Goal: Navigation & Orientation: Find specific page/section

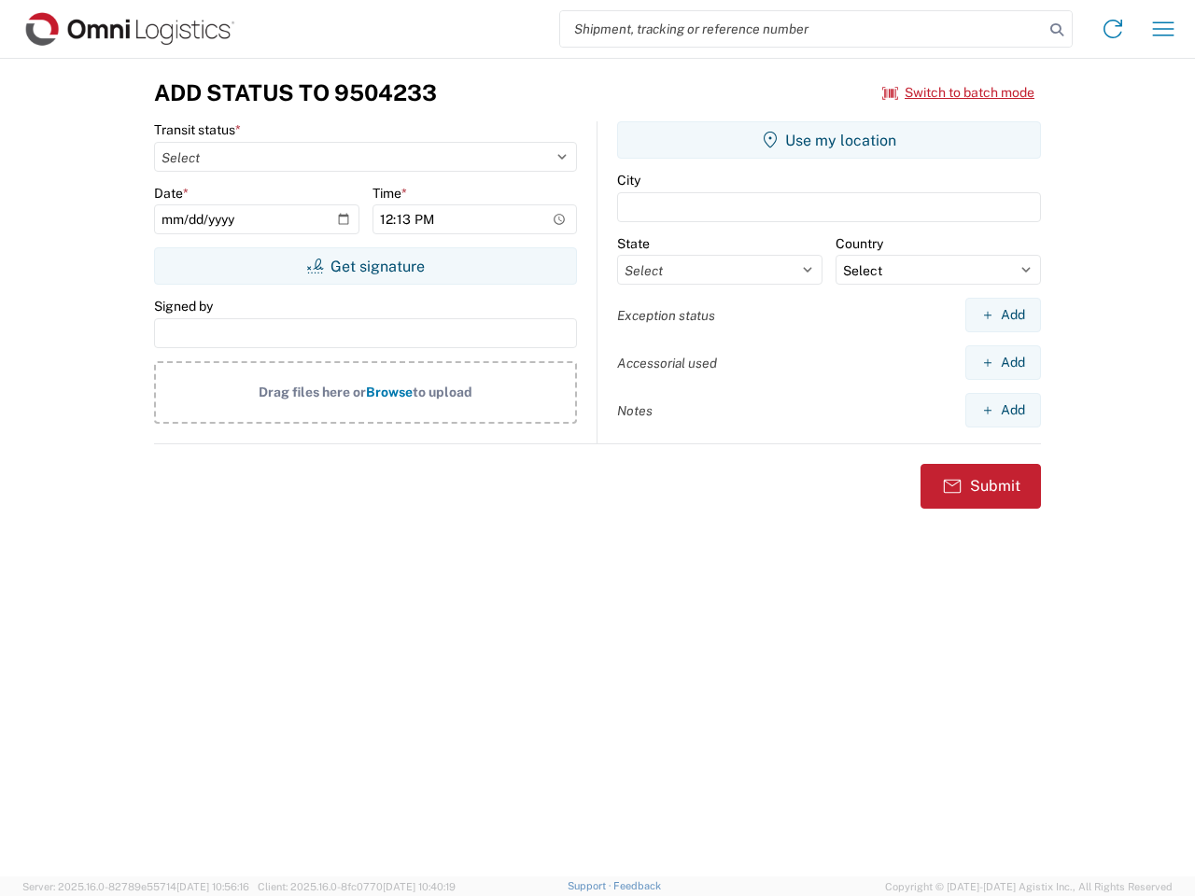
click at [802, 29] on input "search" at bounding box center [802, 28] width 484 height 35
click at [1057, 30] on icon at bounding box center [1057, 30] width 26 height 26
click at [1113, 29] on icon at bounding box center [1113, 29] width 30 height 30
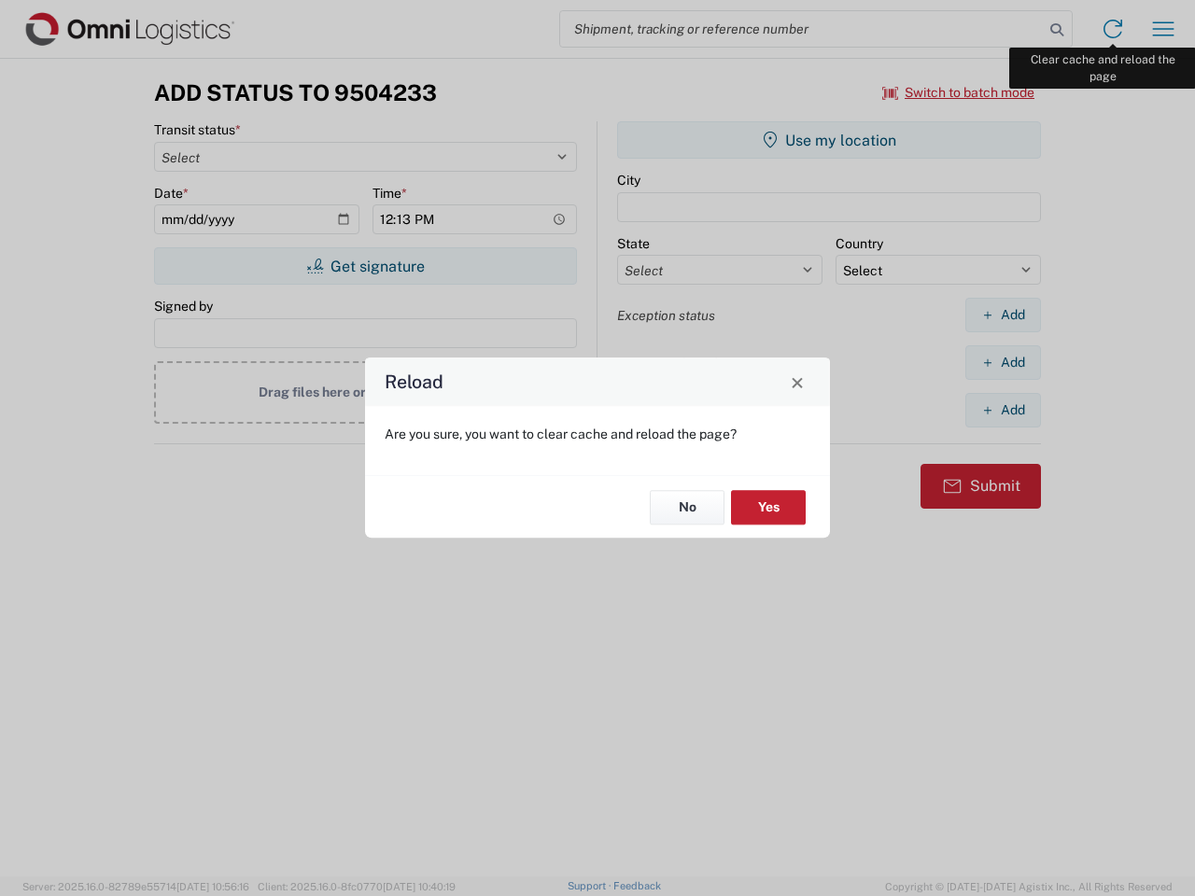
click at [1164, 29] on div "Reload Are you sure, you want to clear cache and reload the page? No Yes" at bounding box center [597, 448] width 1195 height 896
click at [959, 92] on div "Reload Are you sure, you want to clear cache and reload the page? No Yes" at bounding box center [597, 448] width 1195 height 896
click at [365, 266] on div "Reload Are you sure, you want to clear cache and reload the page? No Yes" at bounding box center [597, 448] width 1195 height 896
click at [829, 140] on div "Reload Are you sure, you want to clear cache and reload the page? No Yes" at bounding box center [597, 448] width 1195 height 896
click at [1003, 315] on div "Reload Are you sure, you want to clear cache and reload the page? No Yes" at bounding box center [597, 448] width 1195 height 896
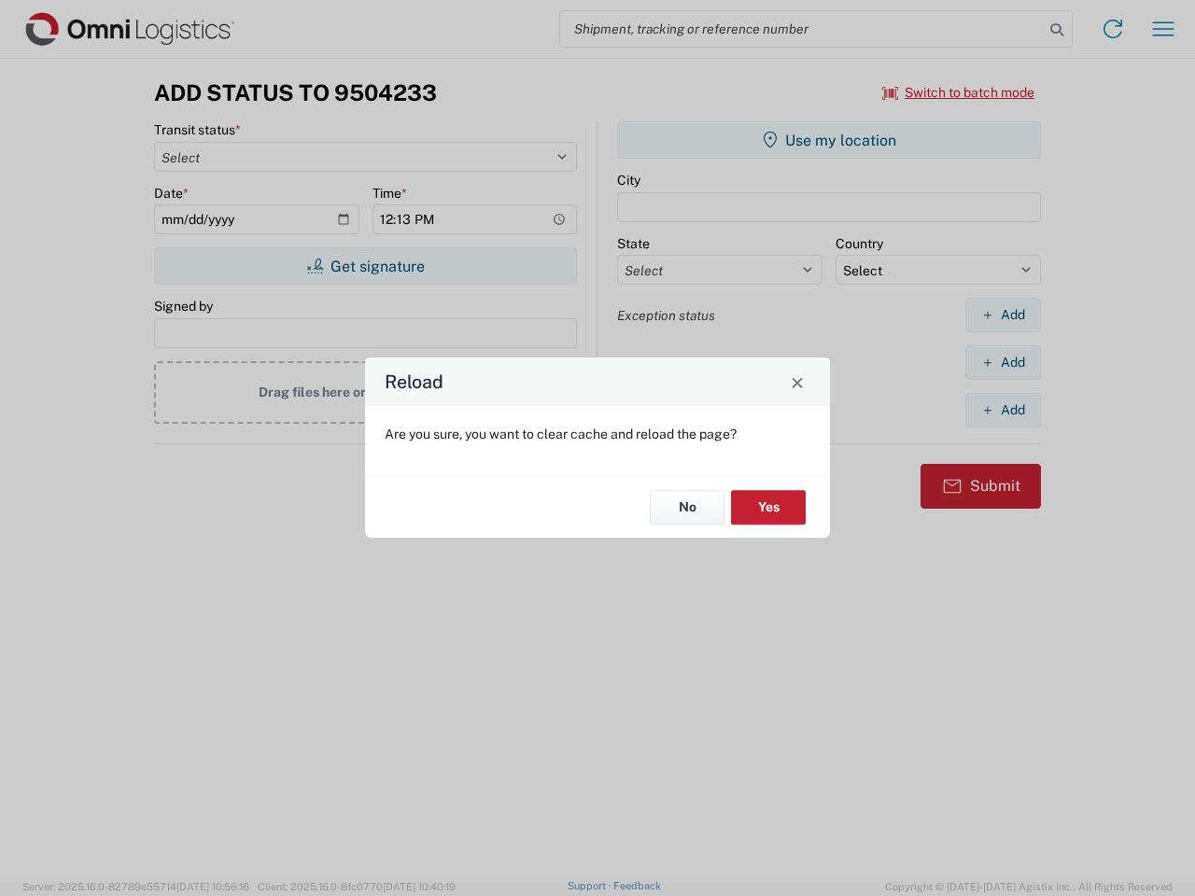
click at [1003, 362] on div "Reload Are you sure, you want to clear cache and reload the page? No Yes" at bounding box center [597, 448] width 1195 height 896
click at [1003, 410] on div "Reload Are you sure, you want to clear cache and reload the page? No Yes" at bounding box center [597, 448] width 1195 height 896
